Goal: Transaction & Acquisition: Obtain resource

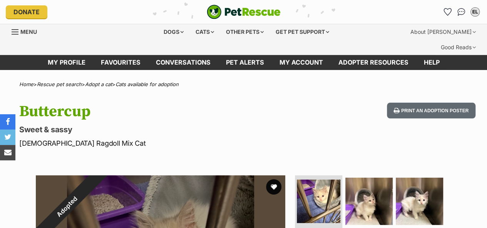
click at [199, 29] on div "Cats" at bounding box center [204, 31] width 29 height 15
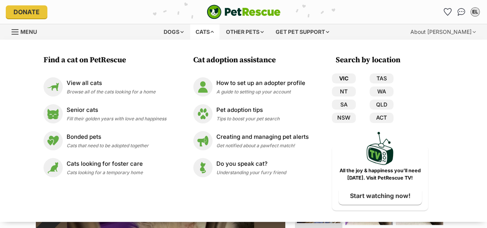
click at [347, 77] on link "VIC" at bounding box center [344, 78] width 24 height 10
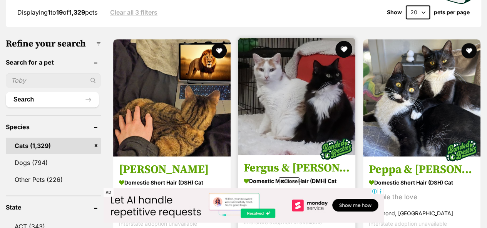
click at [345, 41] on button "favourite" at bounding box center [343, 49] width 17 height 17
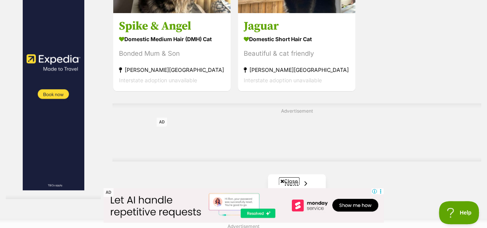
scroll to position [1800, 0]
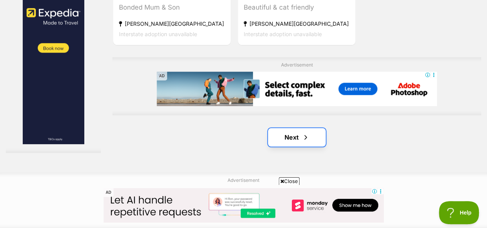
click at [292, 128] on link "Next" at bounding box center [297, 137] width 58 height 18
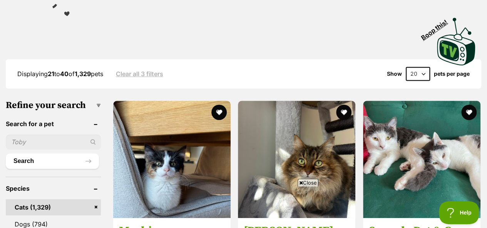
scroll to position [246, 0]
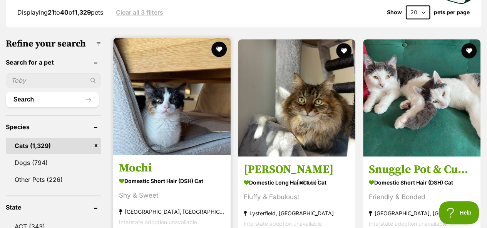
click at [192, 89] on img at bounding box center [171, 96] width 117 height 117
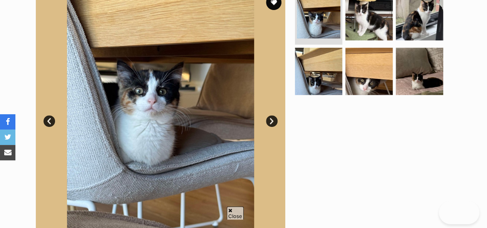
click at [273, 115] on link "Next" at bounding box center [272, 121] width 12 height 12
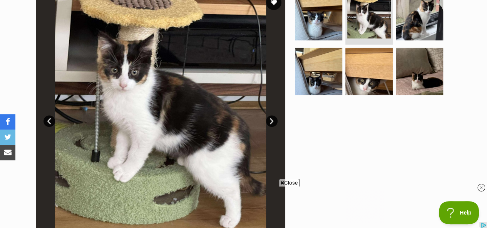
click at [273, 115] on link "Next" at bounding box center [272, 121] width 12 height 12
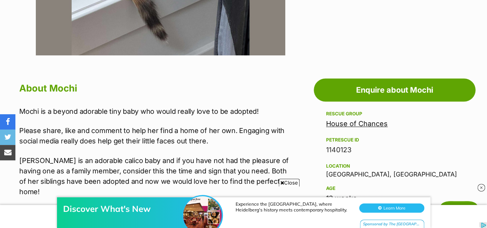
scroll to position [477, 0]
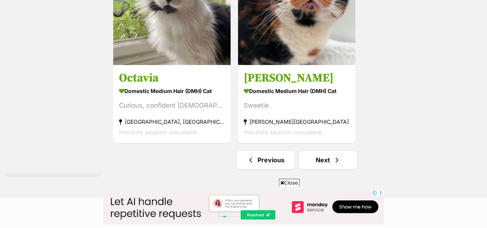
scroll to position [1815, 0]
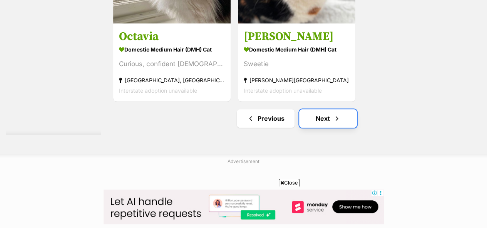
click at [343, 109] on link "Next" at bounding box center [328, 118] width 58 height 18
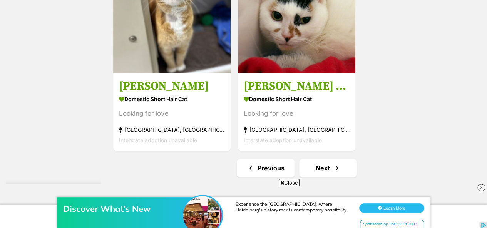
scroll to position [1839, 0]
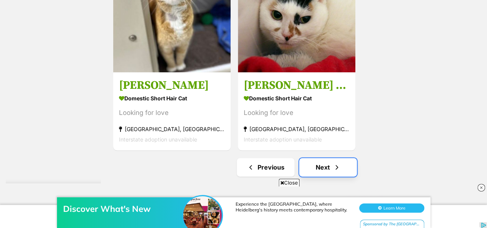
click at [315, 158] on link "Next" at bounding box center [328, 167] width 58 height 18
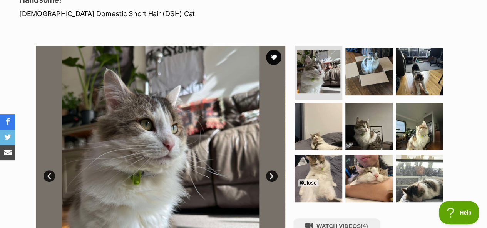
scroll to position [154, 0]
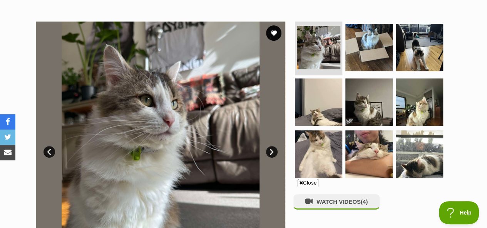
click at [273, 146] on link "Next" at bounding box center [272, 152] width 12 height 12
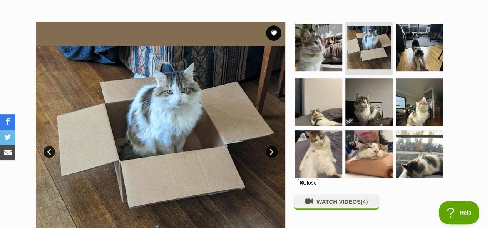
click at [273, 146] on link "Next" at bounding box center [272, 152] width 12 height 12
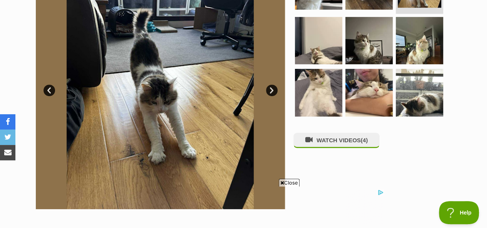
scroll to position [0, 0]
click at [272, 85] on link "Next" at bounding box center [272, 91] width 12 height 12
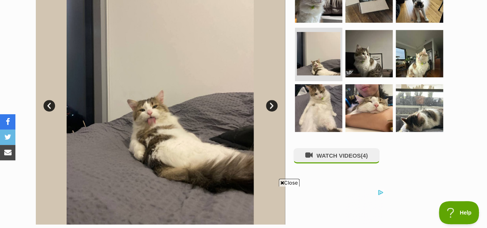
scroll to position [185, 0]
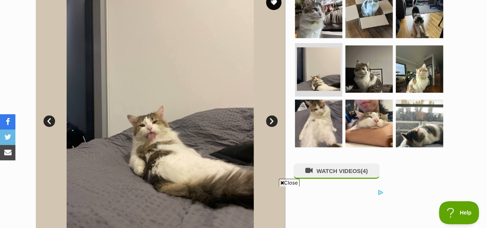
click at [271, 115] on link "Next" at bounding box center [272, 121] width 12 height 12
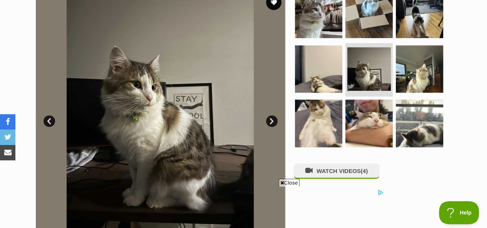
click at [271, 115] on link "Next" at bounding box center [272, 121] width 12 height 12
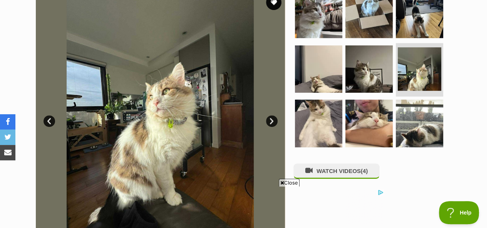
click at [271, 115] on link "Next" at bounding box center [272, 121] width 12 height 12
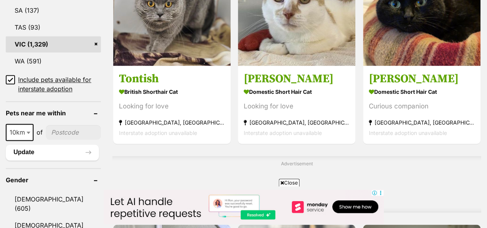
scroll to position [415, 0]
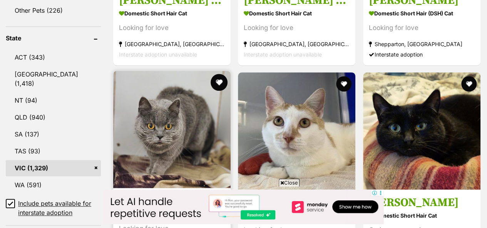
click at [218, 74] on button "favourite" at bounding box center [218, 82] width 17 height 17
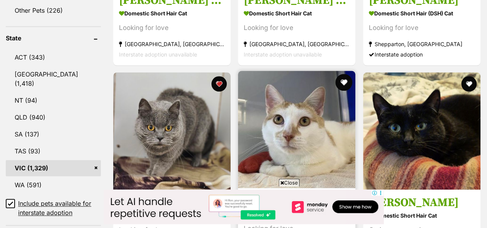
scroll to position [0, 0]
click at [345, 74] on button "favourite" at bounding box center [343, 82] width 17 height 17
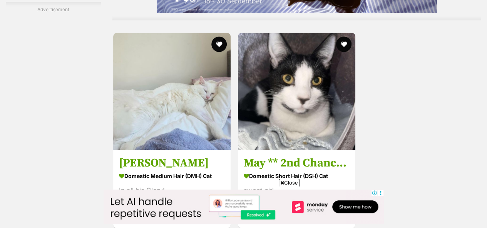
scroll to position [1692, 0]
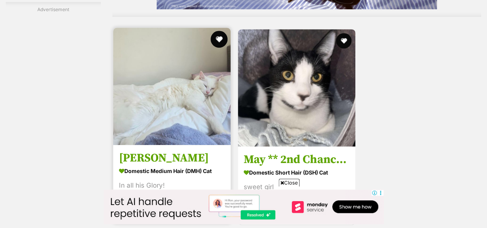
click at [219, 31] on button "favourite" at bounding box center [218, 39] width 17 height 17
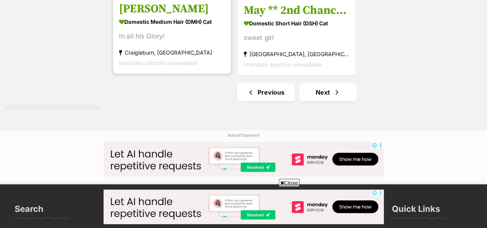
scroll to position [1862, 0]
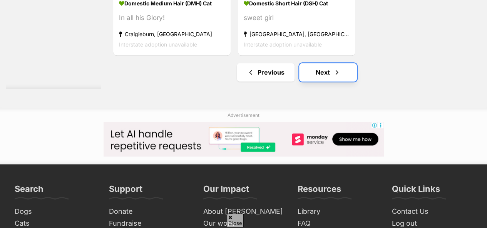
click at [326, 63] on link "Next" at bounding box center [328, 72] width 58 height 18
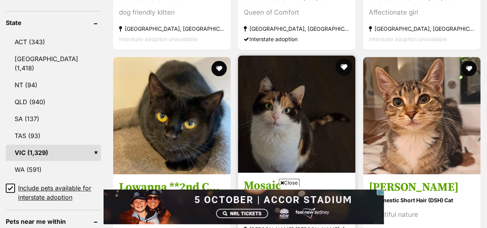
click at [344, 58] on button "favourite" at bounding box center [343, 66] width 17 height 17
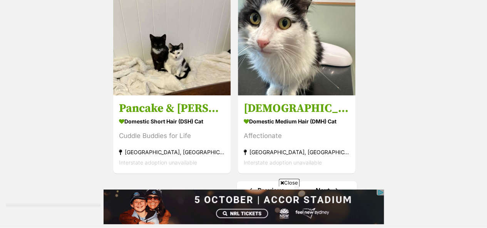
scroll to position [1769, 0]
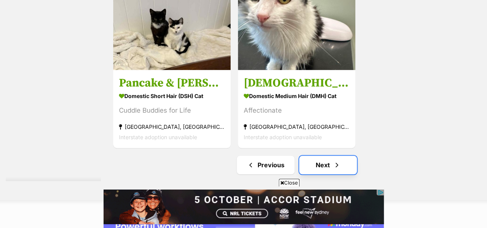
click at [317, 156] on link "Next" at bounding box center [328, 165] width 58 height 18
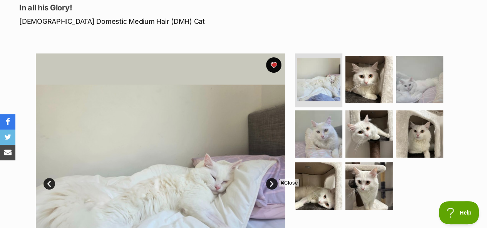
scroll to position [123, 0]
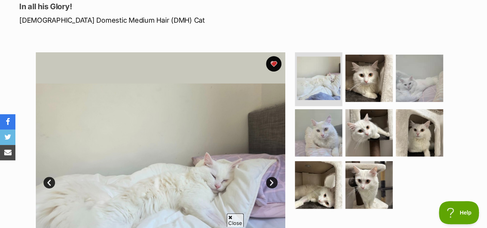
click at [272, 177] on link "Next" at bounding box center [272, 183] width 12 height 12
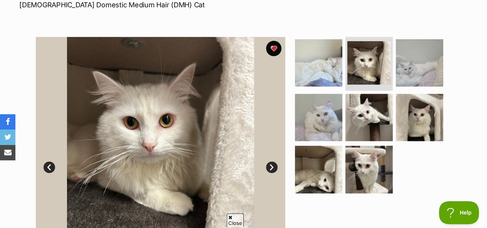
scroll to position [0, 0]
click at [270, 162] on link "Next" at bounding box center [272, 168] width 12 height 12
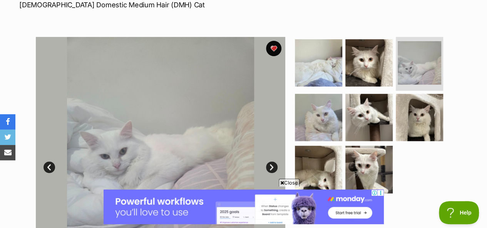
click at [270, 162] on link "Next" at bounding box center [272, 168] width 12 height 12
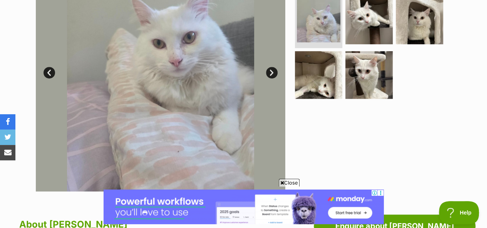
scroll to position [200, 0]
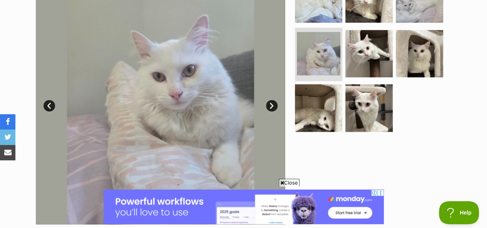
click at [272, 100] on link "Next" at bounding box center [272, 106] width 12 height 12
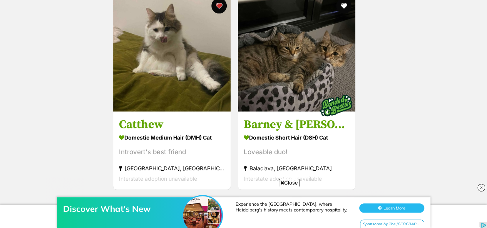
scroll to position [1800, 0]
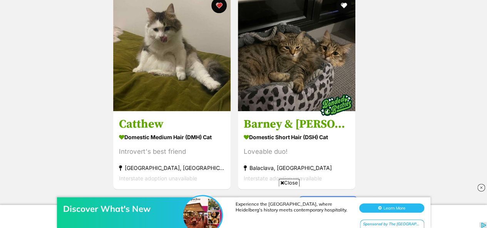
click at [319, 197] on link "Next" at bounding box center [328, 206] width 58 height 18
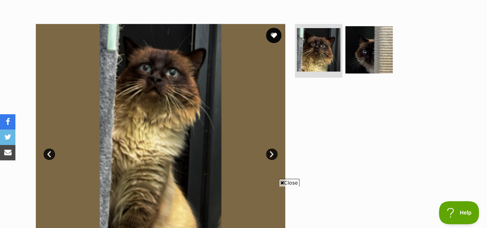
click at [271, 148] on link "Next" at bounding box center [272, 154] width 12 height 12
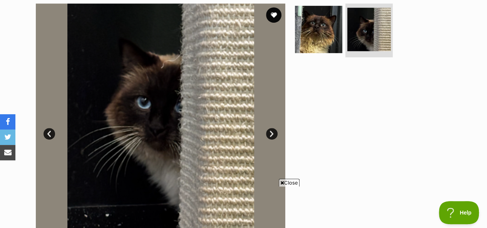
scroll to position [192, 0]
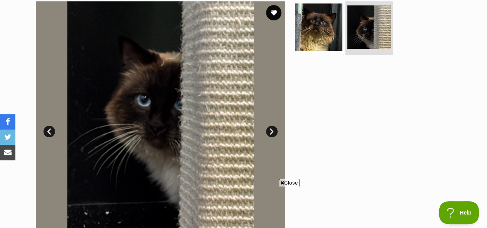
click at [270, 126] on link "Next" at bounding box center [272, 132] width 12 height 12
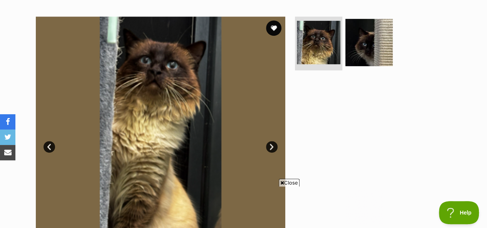
scroll to position [0, 0]
click at [271, 141] on link "Next" at bounding box center [272, 147] width 12 height 12
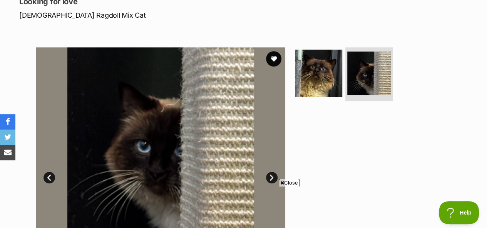
scroll to position [161, 0]
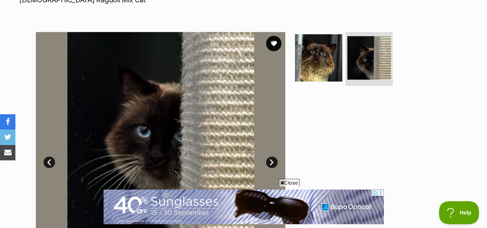
click at [49, 157] on link "Prev" at bounding box center [49, 163] width 12 height 12
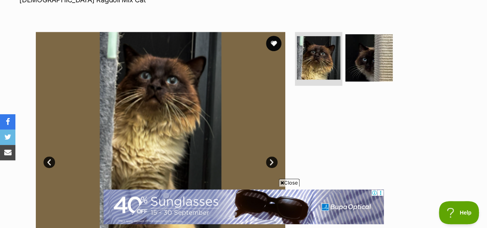
click at [271, 157] on link "Next" at bounding box center [272, 163] width 12 height 12
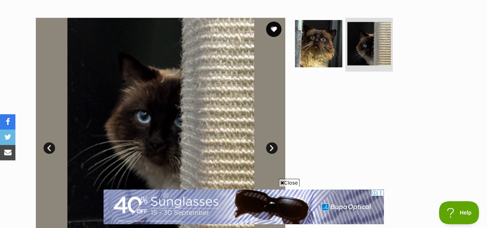
scroll to position [177, 0]
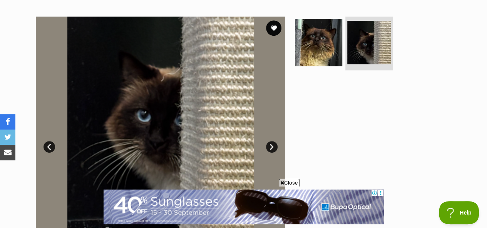
click at [45, 141] on link "Prev" at bounding box center [49, 147] width 12 height 12
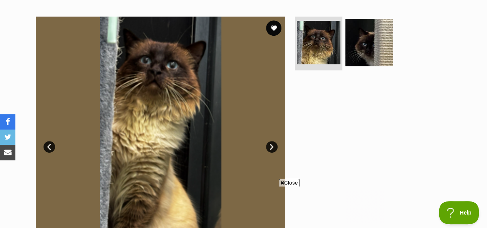
scroll to position [0, 0]
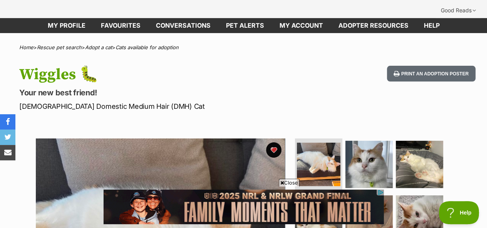
scroll to position [138, 0]
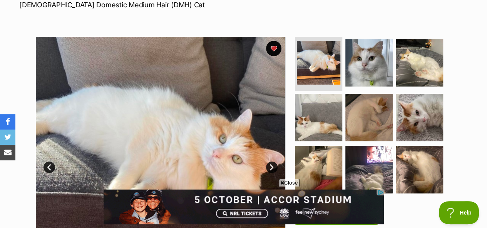
click at [274, 162] on link "Next" at bounding box center [272, 168] width 12 height 12
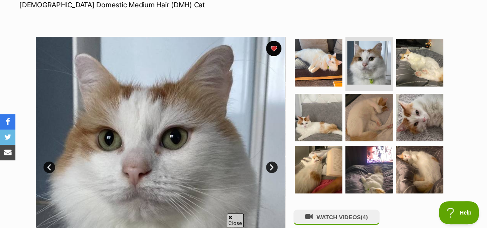
click at [274, 162] on link "Next" at bounding box center [272, 168] width 12 height 12
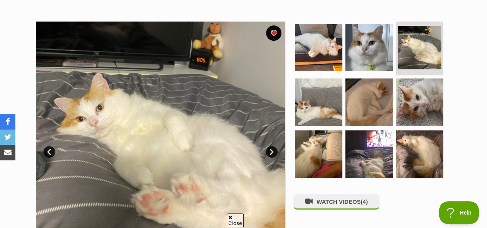
scroll to position [0, 0]
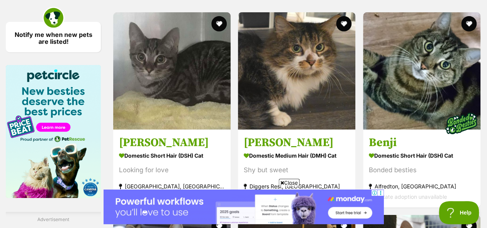
scroll to position [1215, 0]
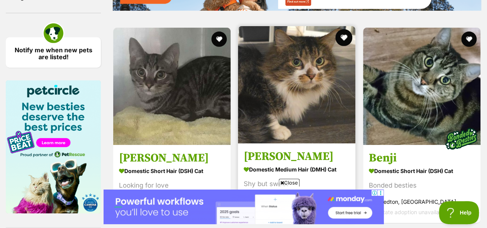
click at [345, 29] on button "favourite" at bounding box center [343, 37] width 17 height 17
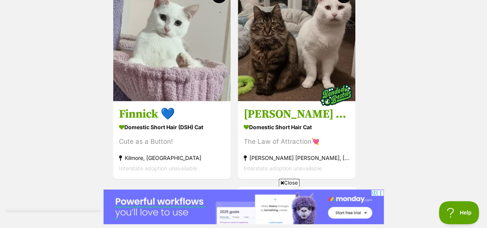
scroll to position [1815, 0]
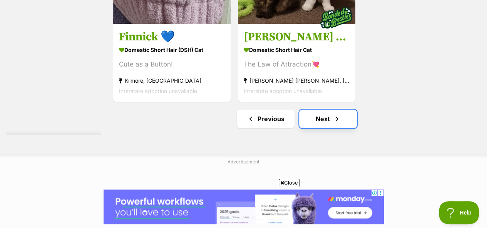
click at [318, 110] on link "Next" at bounding box center [328, 119] width 58 height 18
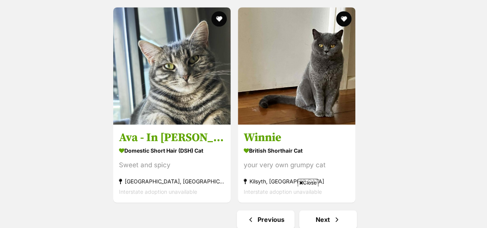
scroll to position [1714, 0]
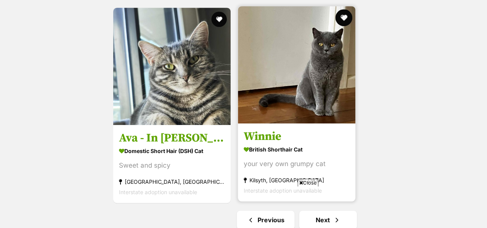
click at [341, 9] on button "favourite" at bounding box center [343, 17] width 17 height 17
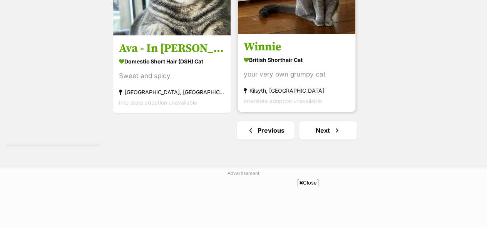
scroll to position [1807, 0]
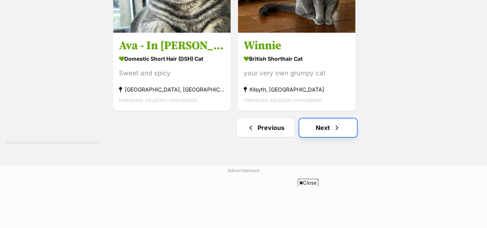
click at [321, 118] on link "Next" at bounding box center [328, 127] width 58 height 18
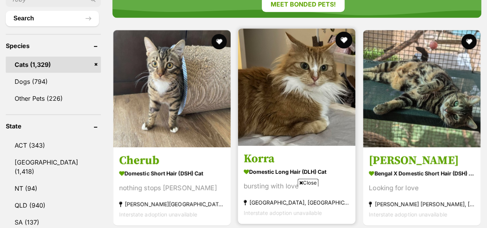
scroll to position [323, 0]
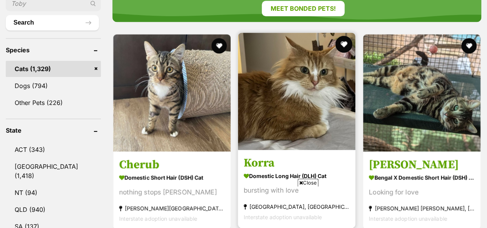
click at [344, 36] on button "favourite" at bounding box center [343, 44] width 17 height 17
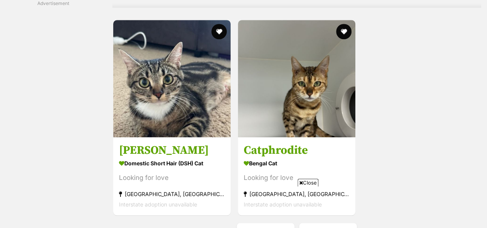
scroll to position [1758, 0]
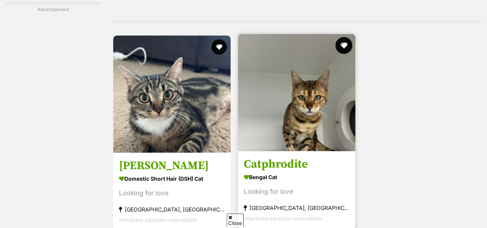
click at [343, 37] on button "favourite" at bounding box center [343, 45] width 17 height 17
click at [314, 75] on img at bounding box center [296, 92] width 117 height 117
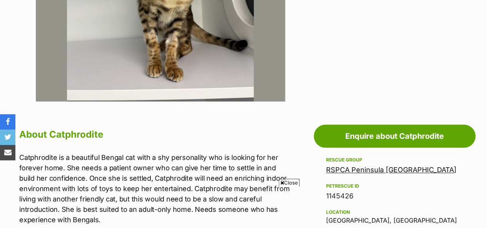
scroll to position [277, 0]
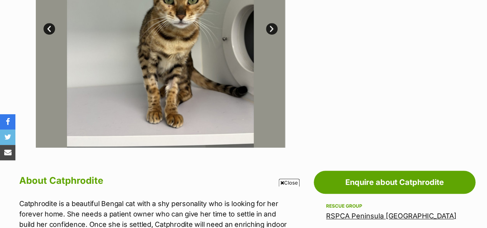
click at [271, 23] on link "Next" at bounding box center [272, 29] width 12 height 12
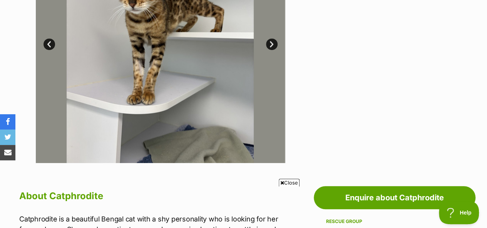
scroll to position [169, 0]
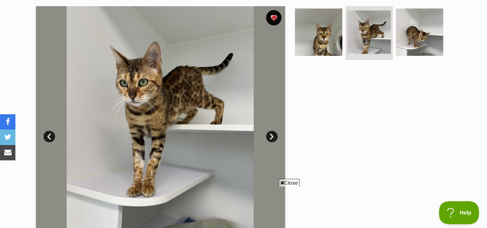
click at [272, 131] on link "Next" at bounding box center [272, 137] width 12 height 12
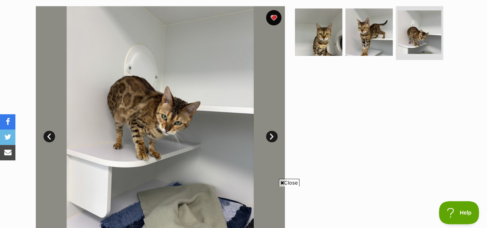
click at [272, 131] on link "Next" at bounding box center [272, 137] width 12 height 12
